Goal: Check status: Check status

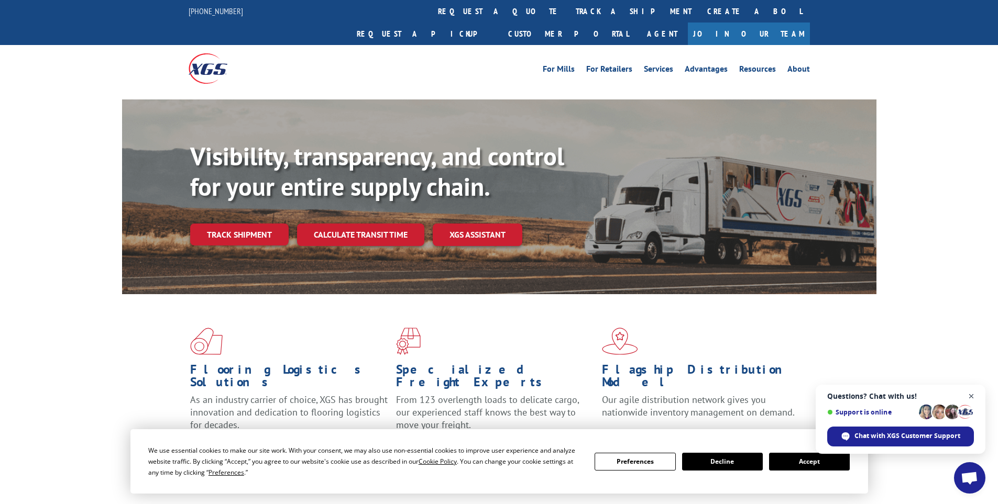
click at [971, 396] on span "Open chat" at bounding box center [971, 396] width 13 height 13
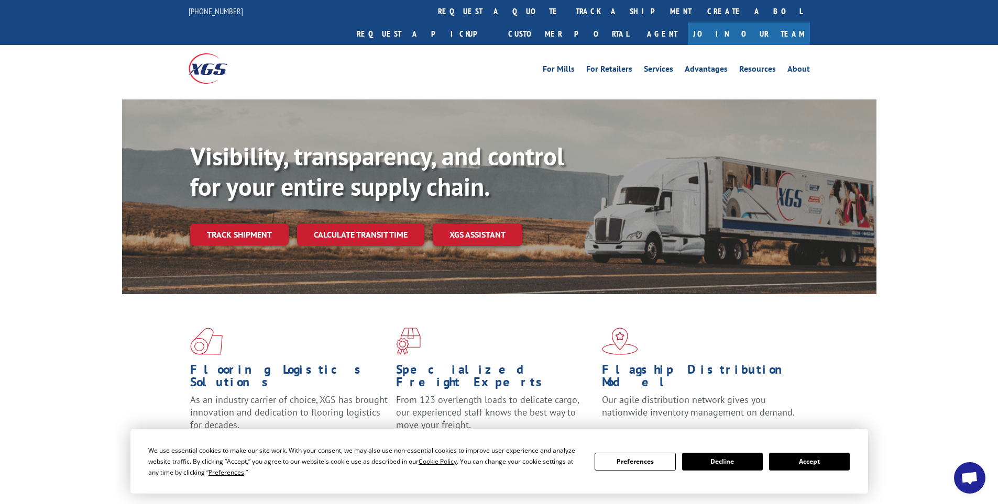
click at [812, 458] on button "Accept" at bounding box center [809, 462] width 81 height 18
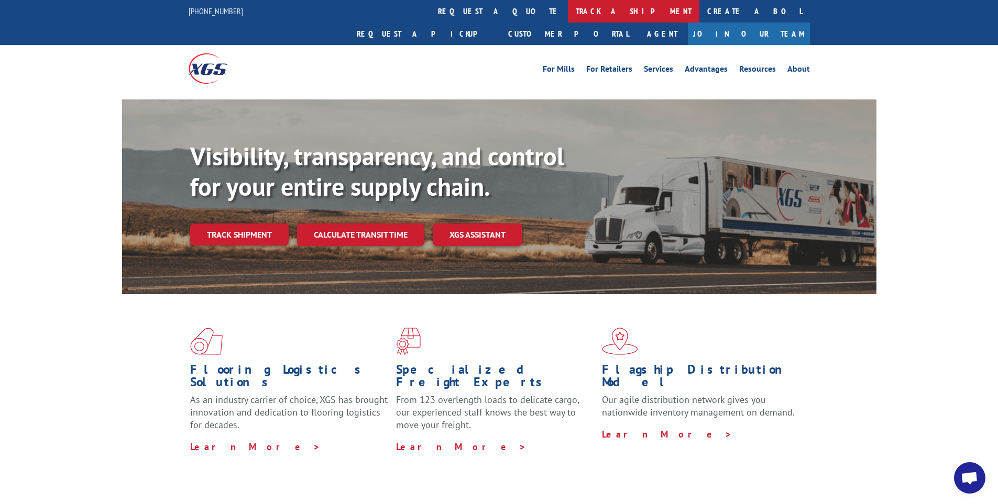
click at [568, 5] on link "track a shipment" at bounding box center [633, 11] width 131 height 23
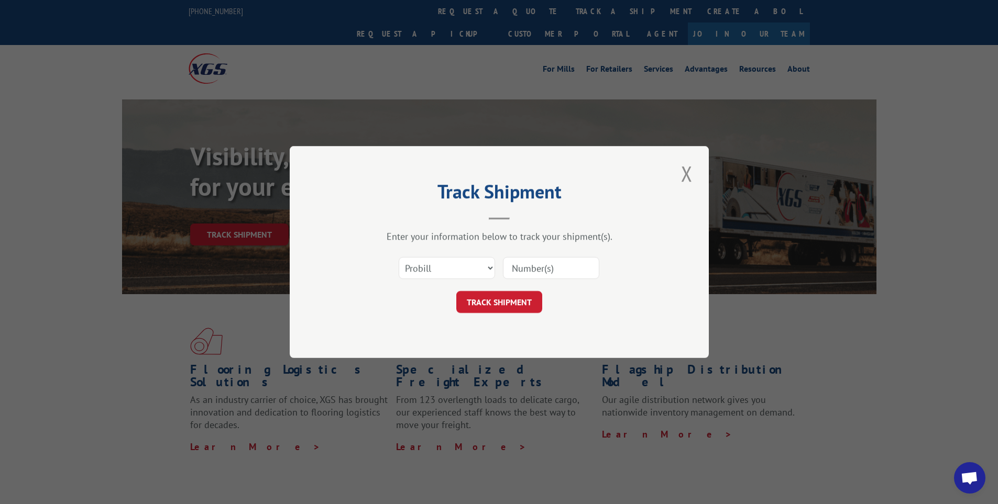
click at [567, 261] on input at bounding box center [551, 268] width 96 height 22
paste input "17308444"
type input "17308444"
click at [512, 291] on button "TRACK SHIPMENT" at bounding box center [499, 302] width 86 height 22
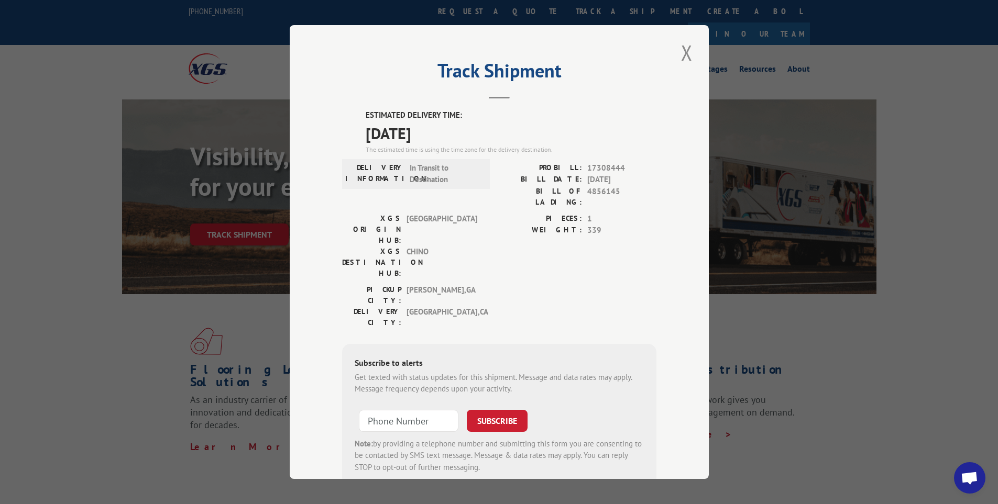
click at [693, 56] on div "Track Shipment ESTIMATED DELIVERY TIME: [DATE] The estimated time is using the …" at bounding box center [499, 252] width 419 height 454
drag, startPoint x: 666, startPoint y: 48, endPoint x: 680, endPoint y: 52, distance: 14.6
click at [667, 48] on div "Track Shipment ESTIMATED DELIVERY TIME: [DATE] The estimated time is using the …" at bounding box center [499, 252] width 419 height 454
click at [680, 52] on button "Close modal" at bounding box center [687, 52] width 18 height 29
